Goal: Information Seeking & Learning: Understand process/instructions

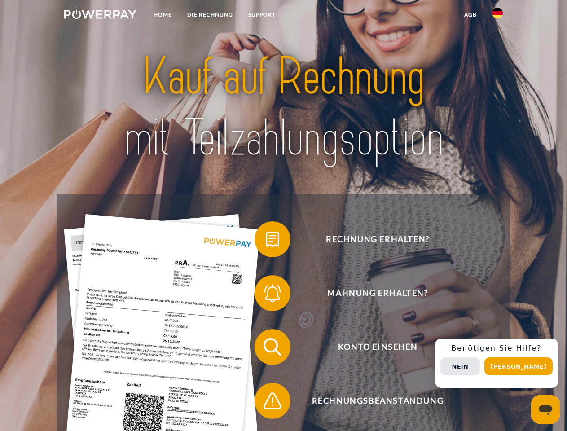
click at [100, 16] on img at bounding box center [100, 14] width 72 height 9
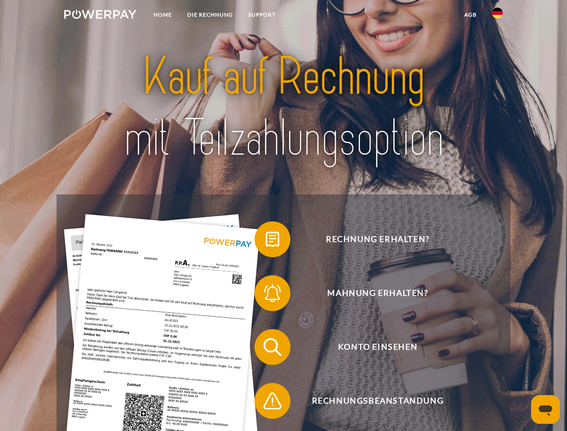
click at [497, 16] on img at bounding box center [497, 13] width 11 height 11
click at [470, 15] on link "agb" at bounding box center [470, 15] width 28 height 16
click at [266, 241] on span at bounding box center [258, 239] width 45 height 45
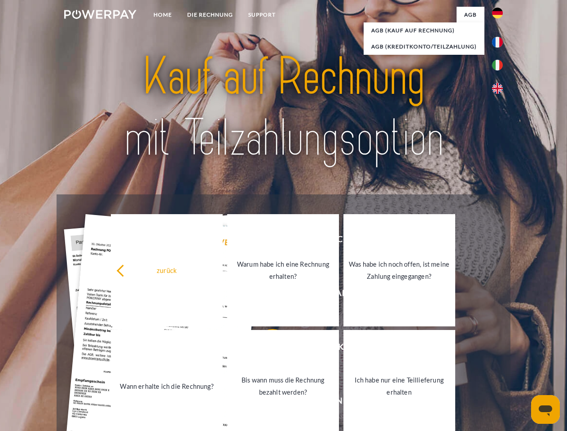
click at [266, 295] on link "Warum habe ich eine Rechnung erhalten?" at bounding box center [283, 270] width 112 height 112
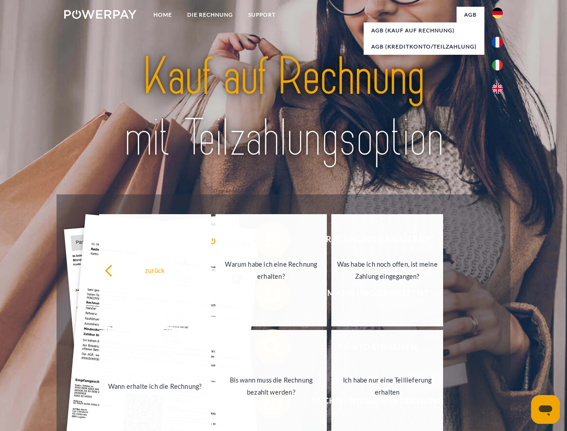
click at [266, 349] on link "Bis wann muss die Rechnung bezahlt werden?" at bounding box center [271, 386] width 112 height 112
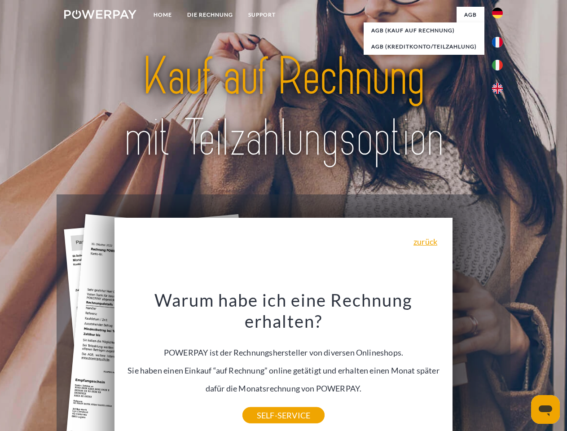
click at [499, 363] on div "Rechnung erhalten? Mahnung erhalten? Konto einsehen" at bounding box center [283, 373] width 453 height 359
click at [477, 365] on span "Konto einsehen" at bounding box center [377, 347] width 220 height 36
click at [521, 366] on header "Home DIE RECHNUNG SUPPORT" at bounding box center [283, 309] width 567 height 619
